Goal: Task Accomplishment & Management: Check status

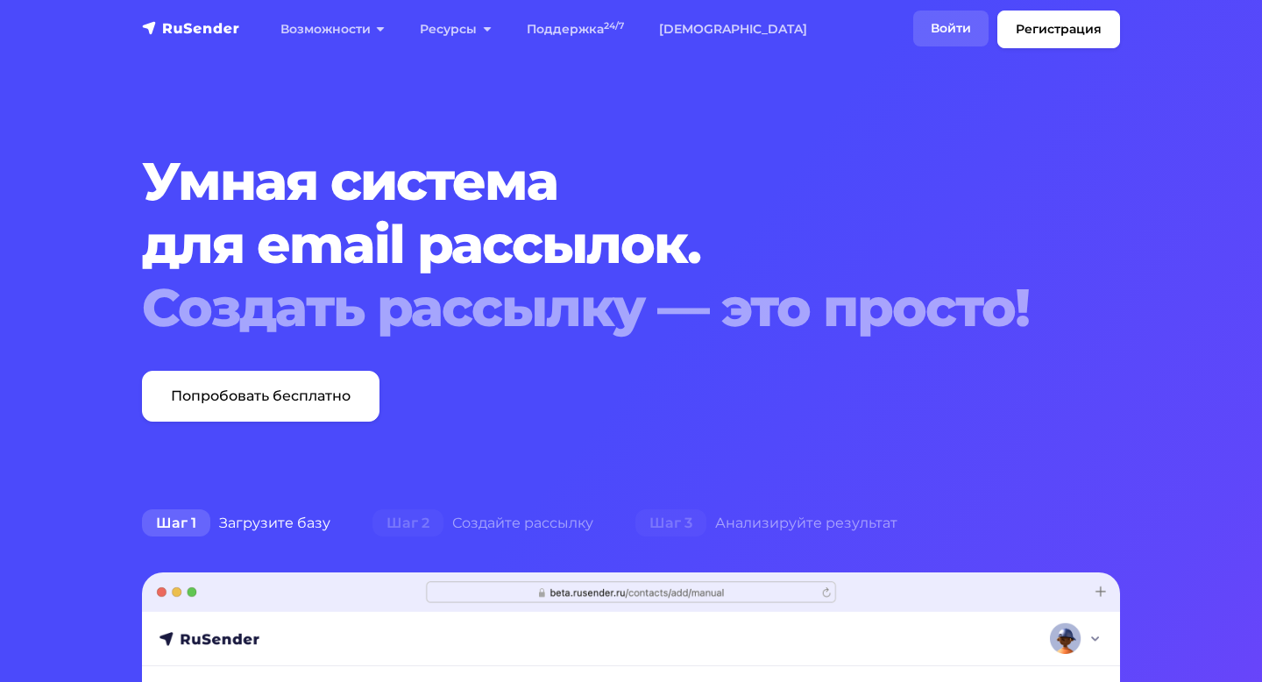
click at [955, 27] on link "Войти" at bounding box center [950, 29] width 75 height 36
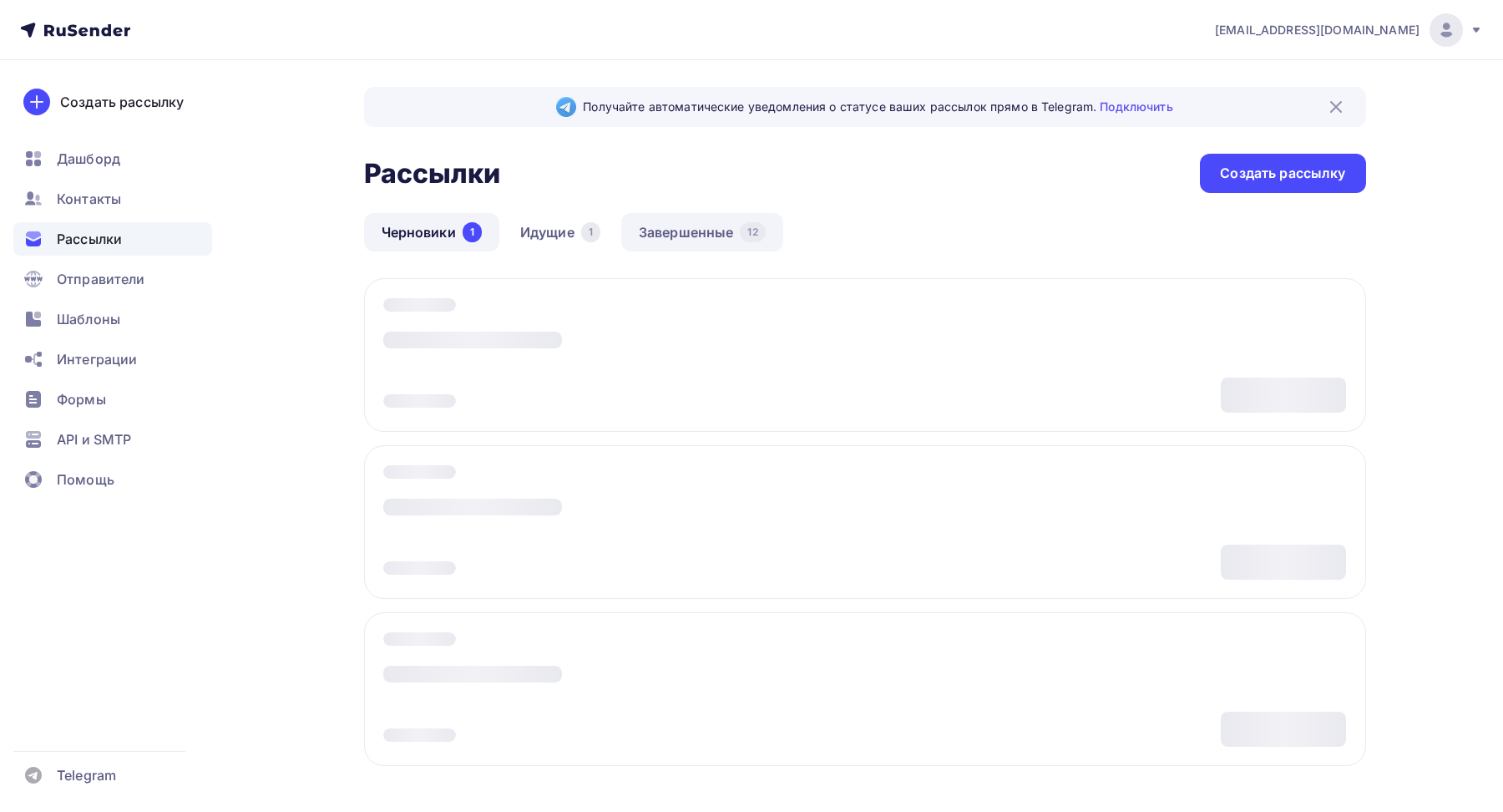
click at [726, 233] on link "Завершенные 12" at bounding box center [702, 232] width 162 height 38
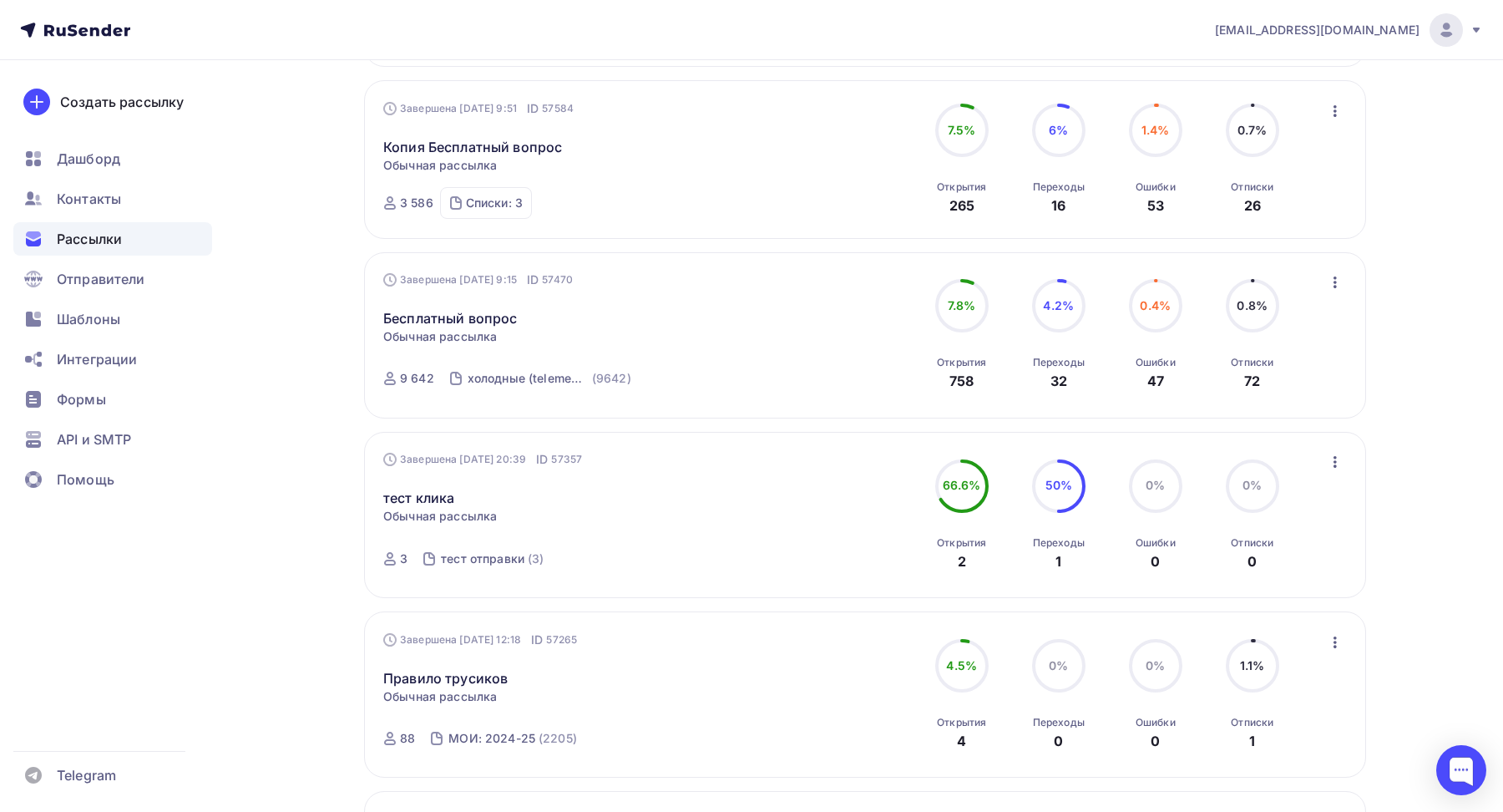
scroll to position [416, 0]
